Goal: Book appointment/travel/reservation

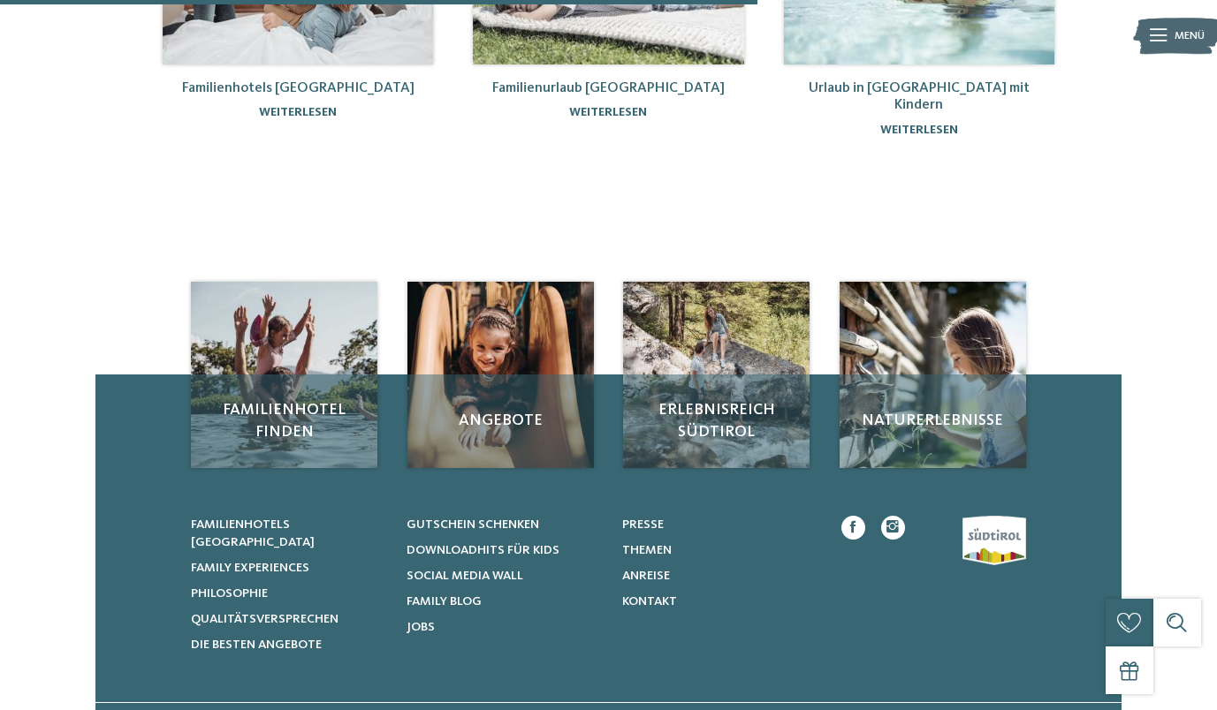
scroll to position [460, 0]
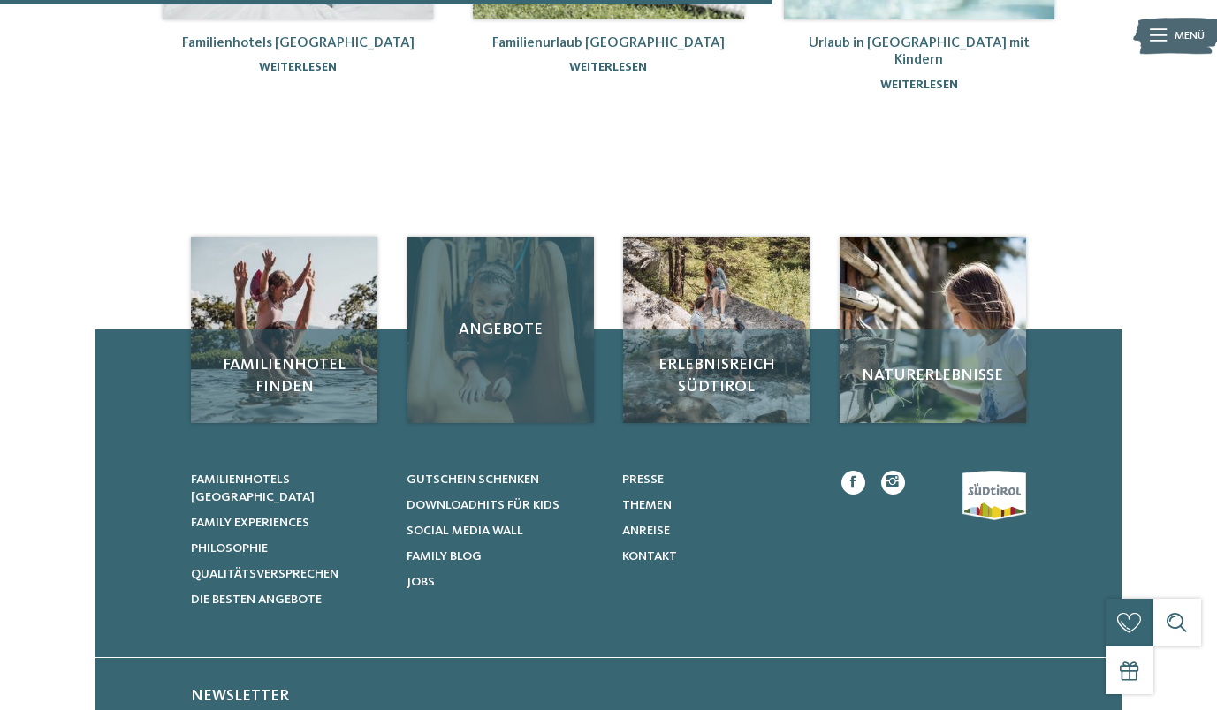
click at [512, 368] on div "Angebote" at bounding box center [500, 330] width 186 height 186
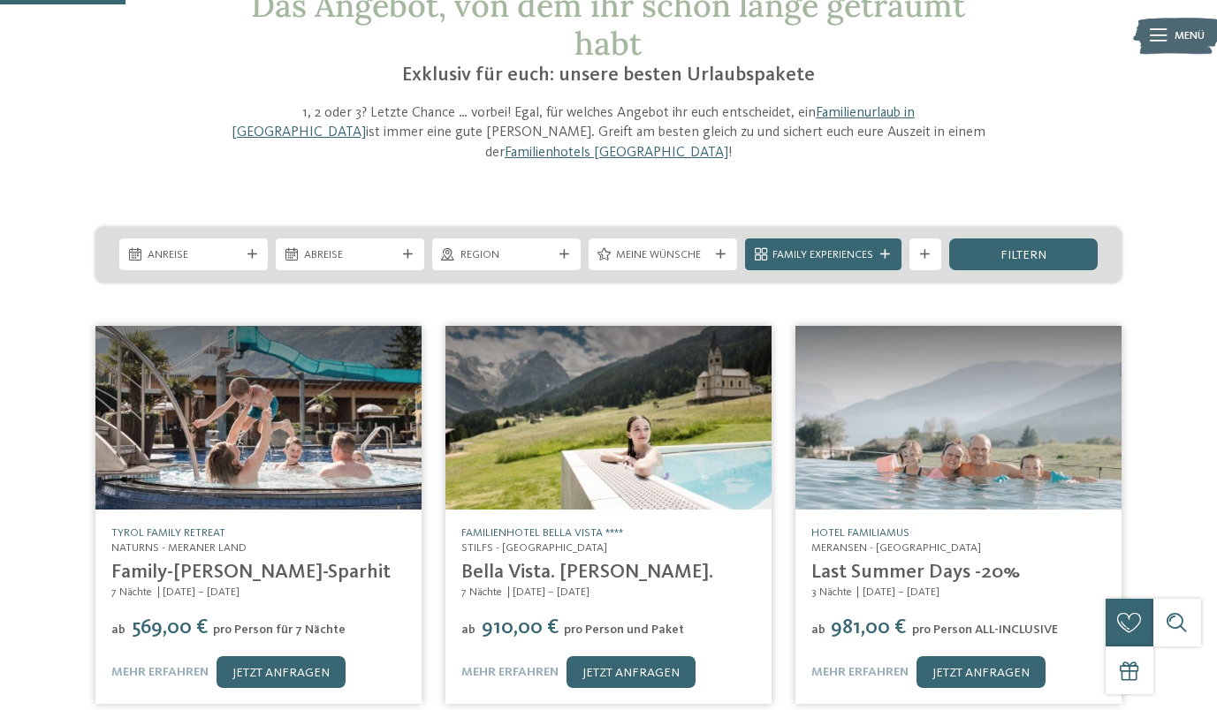
scroll to position [162, 0]
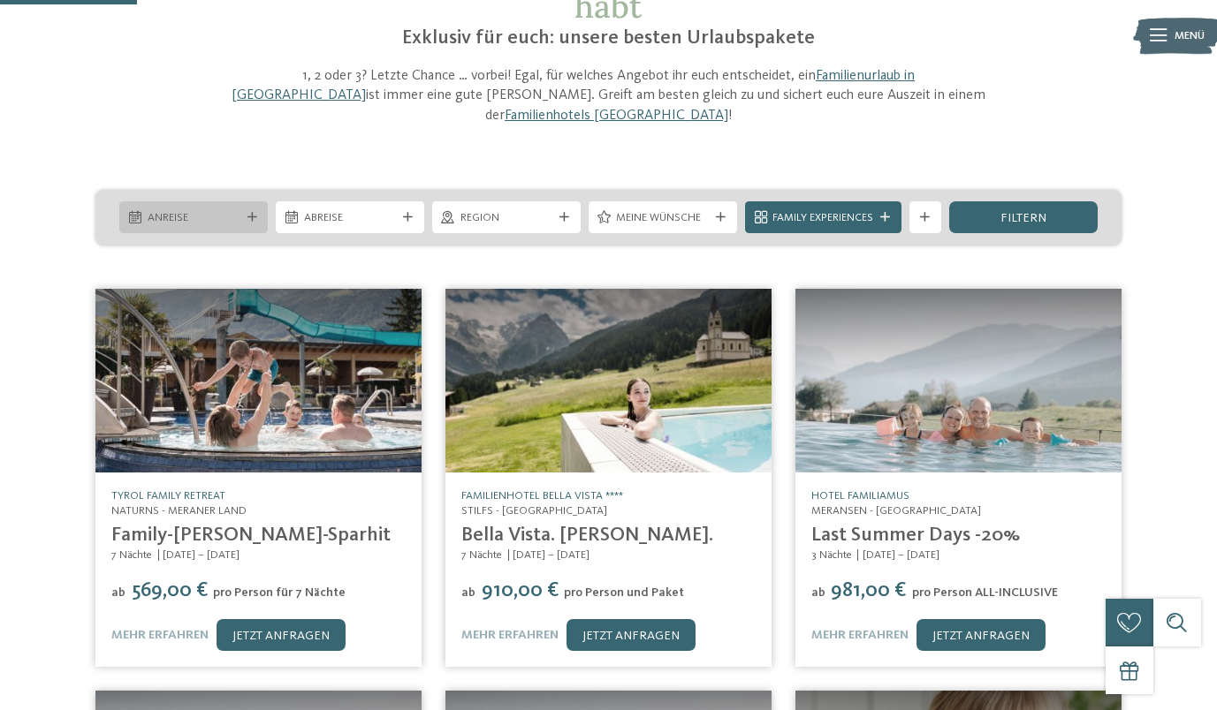
click at [0, 0] on div "August ****" at bounding box center [0, 0] width 0 height 0
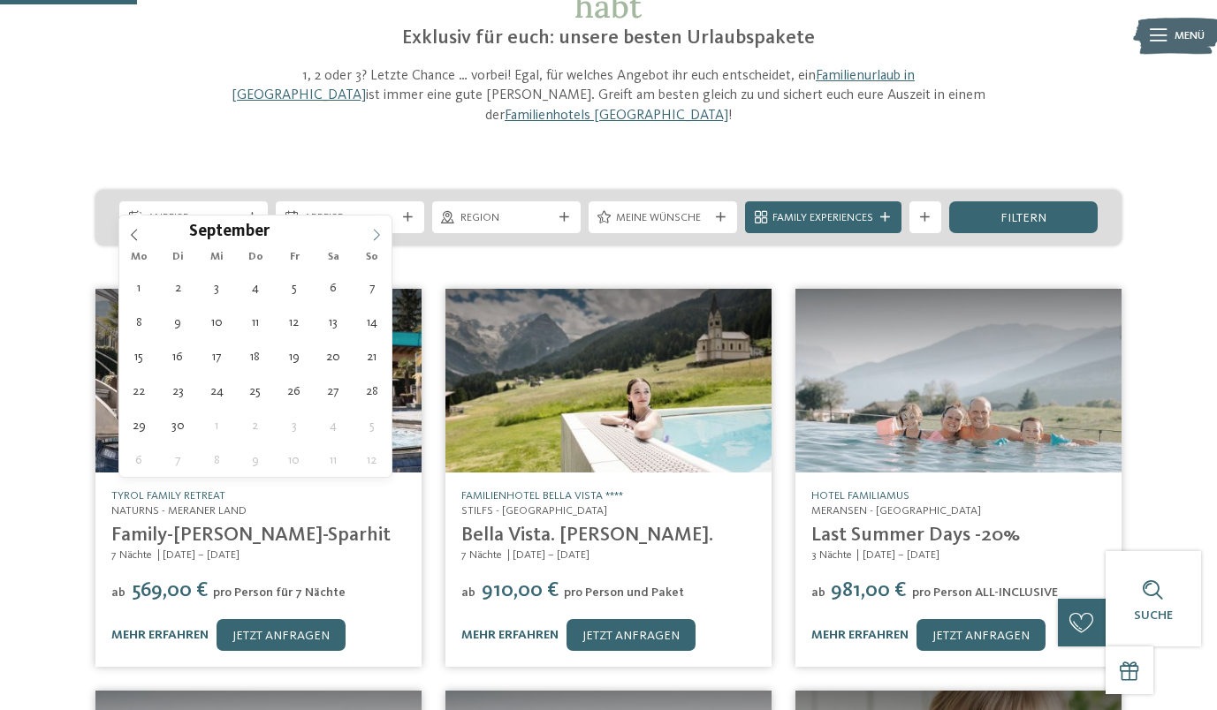
click at [372, 236] on icon at bounding box center [376, 235] width 12 height 12
type div "[DATE]"
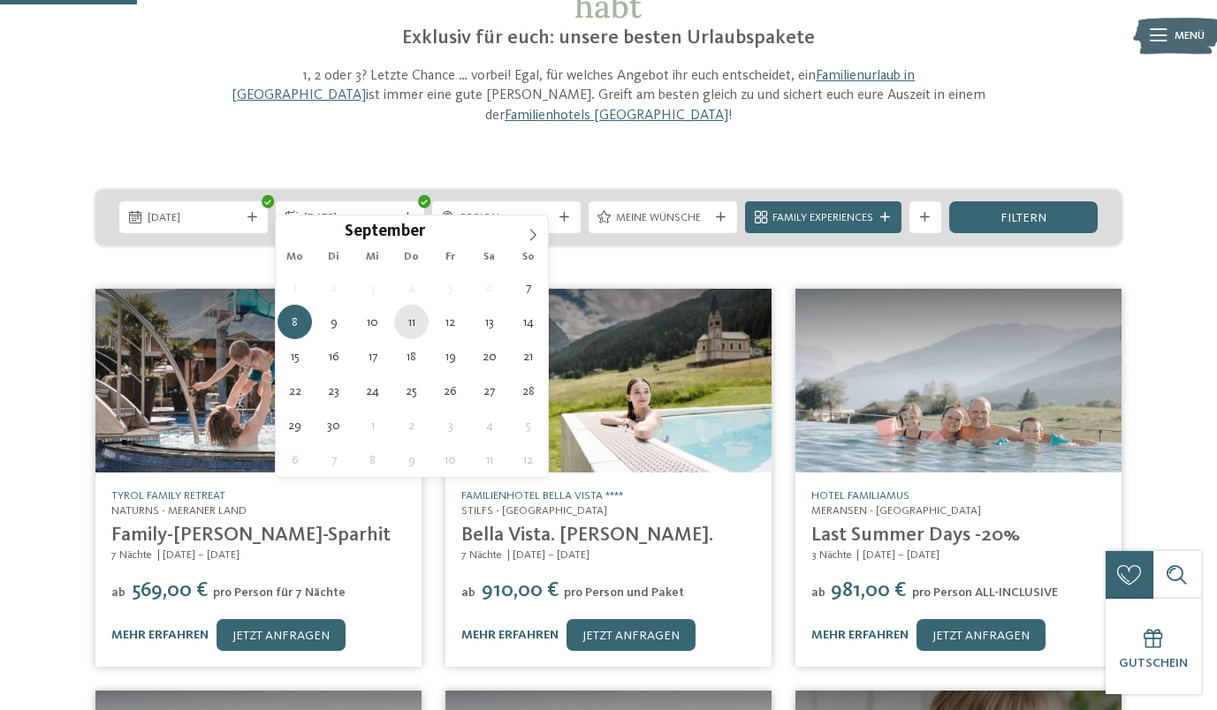
type div "[DATE]"
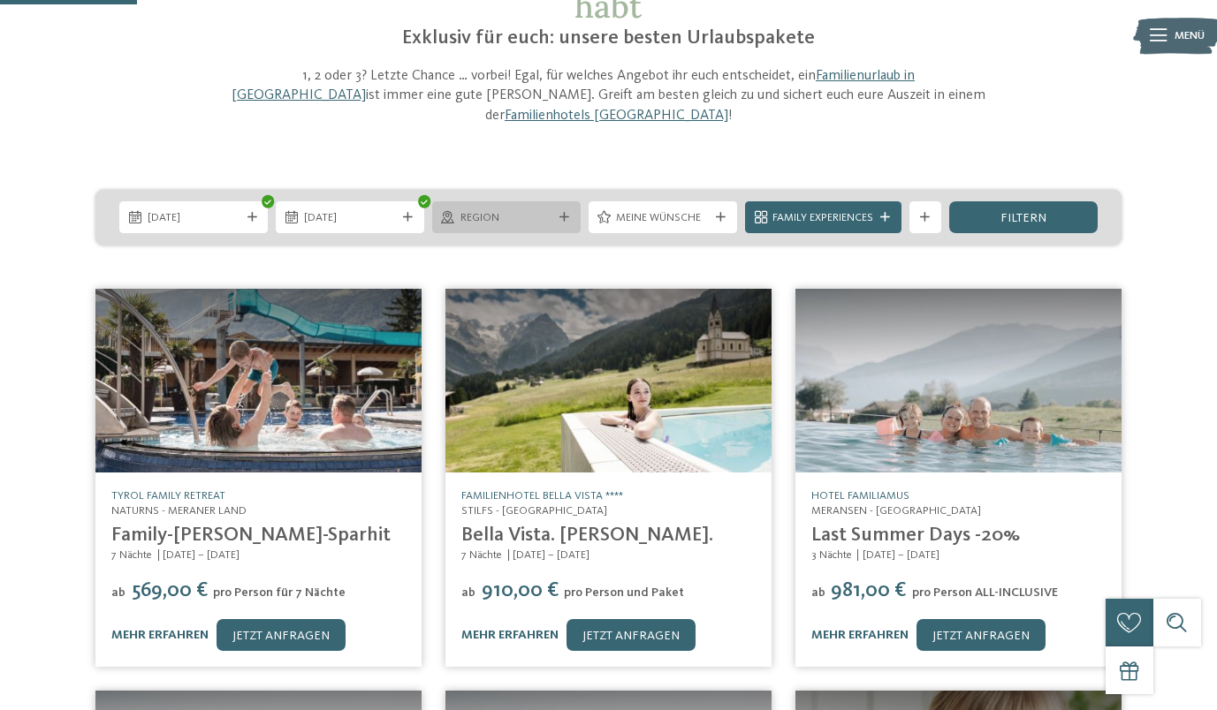
click at [566, 213] on icon at bounding box center [564, 218] width 10 height 10
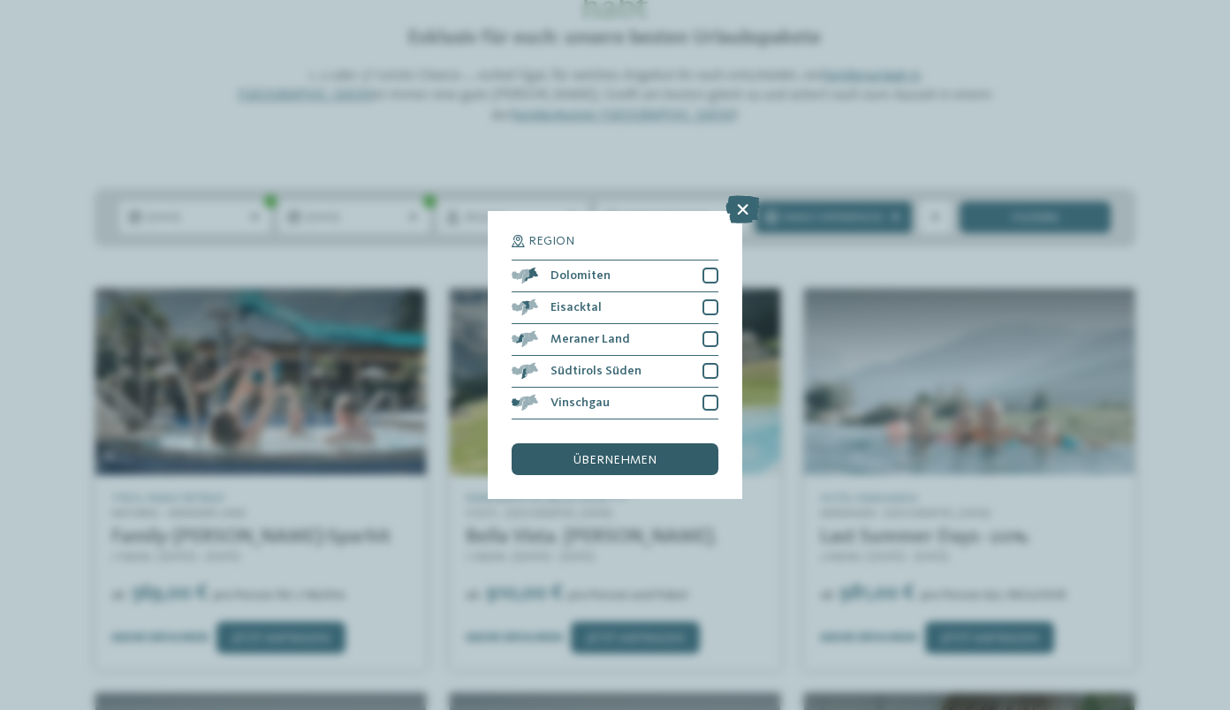
click at [629, 463] on span "übernehmen" at bounding box center [615, 460] width 83 height 12
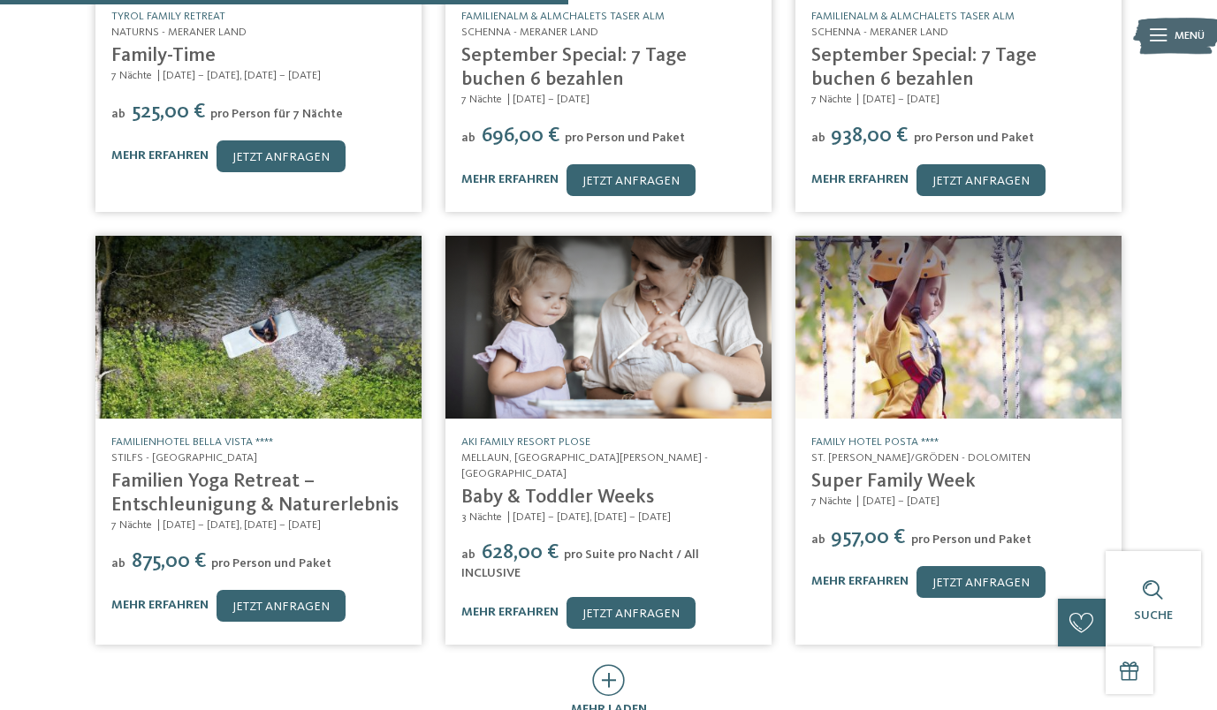
scroll to position [741, 0]
